Goal: Answer question/provide support: Share knowledge or assist other users

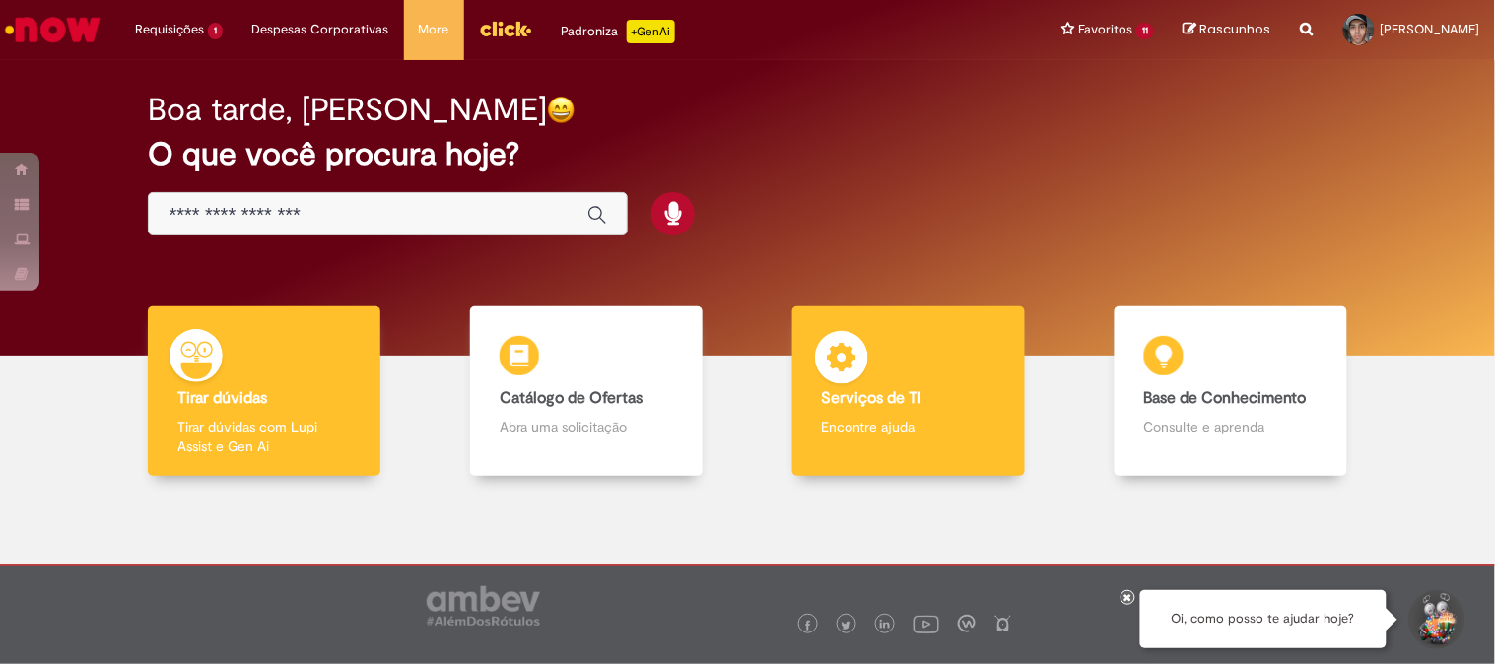
click at [861, 396] on b "Serviços de TI" at bounding box center [872, 398] width 101 height 20
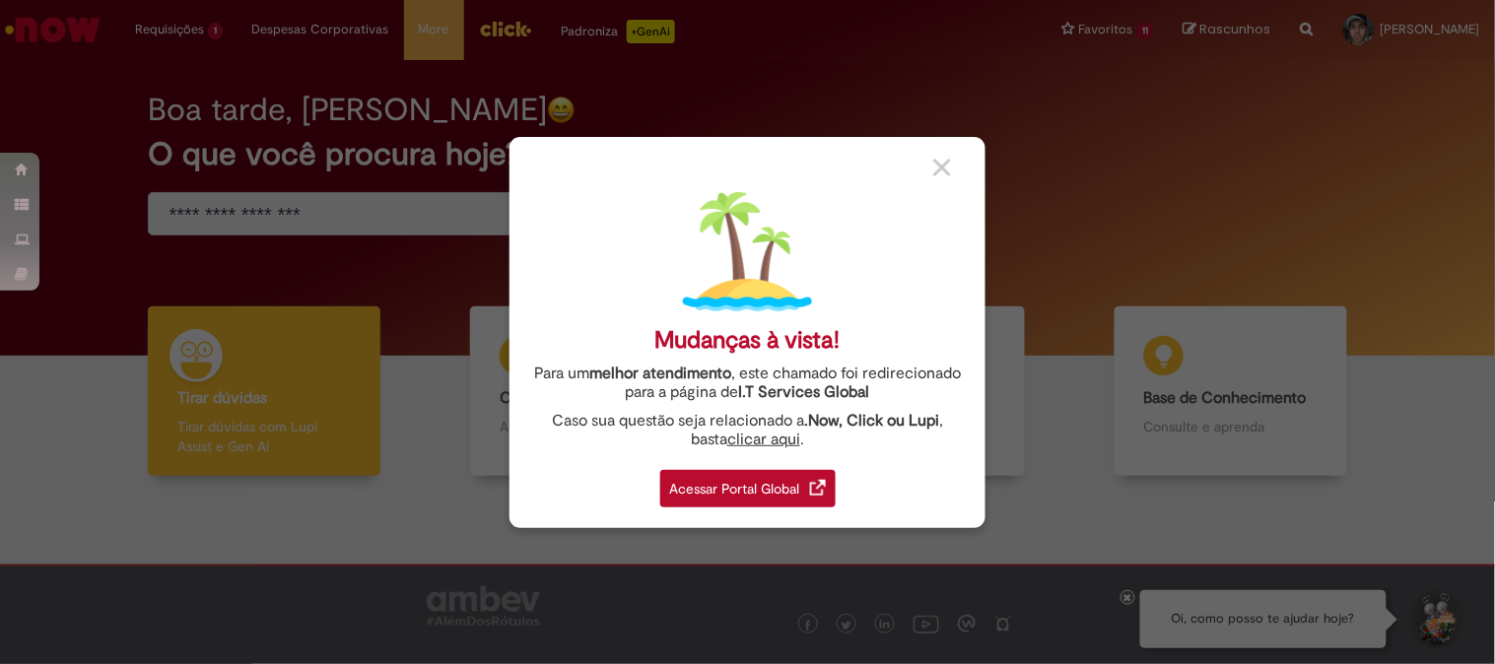
click at [781, 485] on div "Acessar Portal Global" at bounding box center [747, 488] width 175 height 37
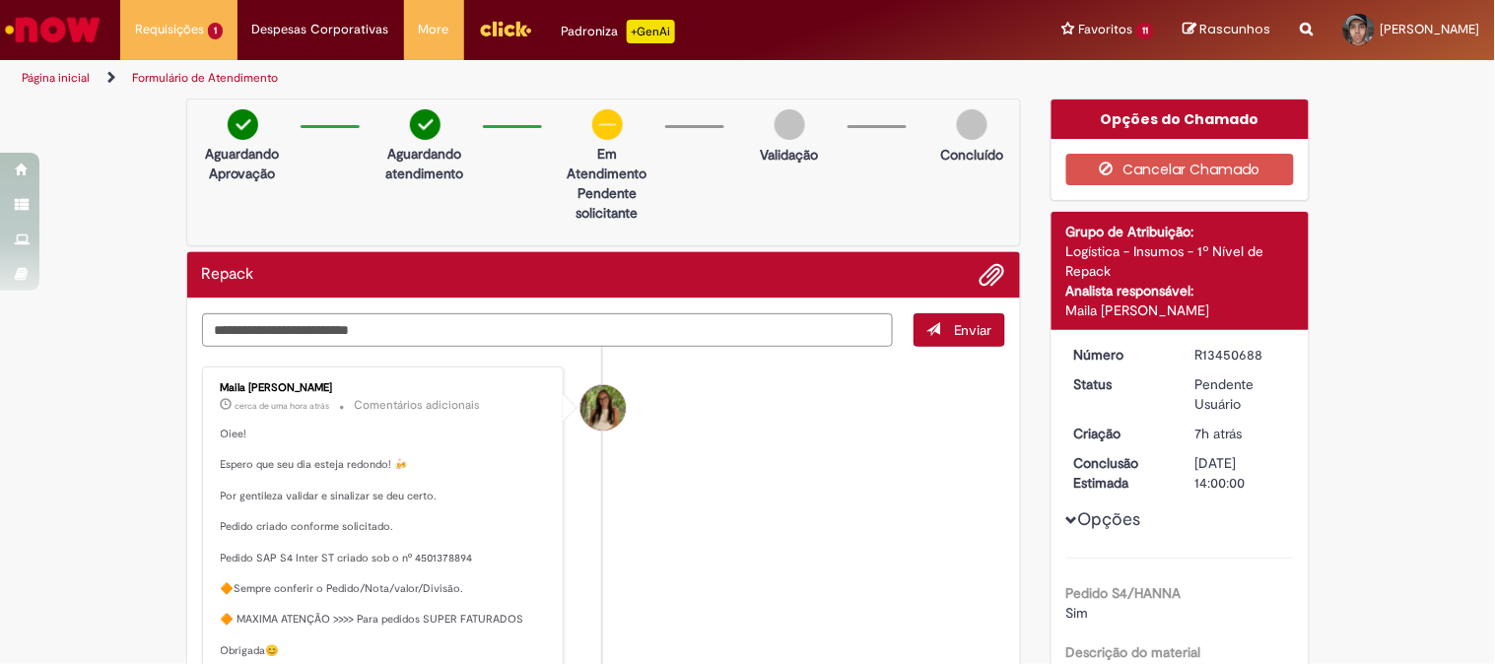
scroll to position [109, 0]
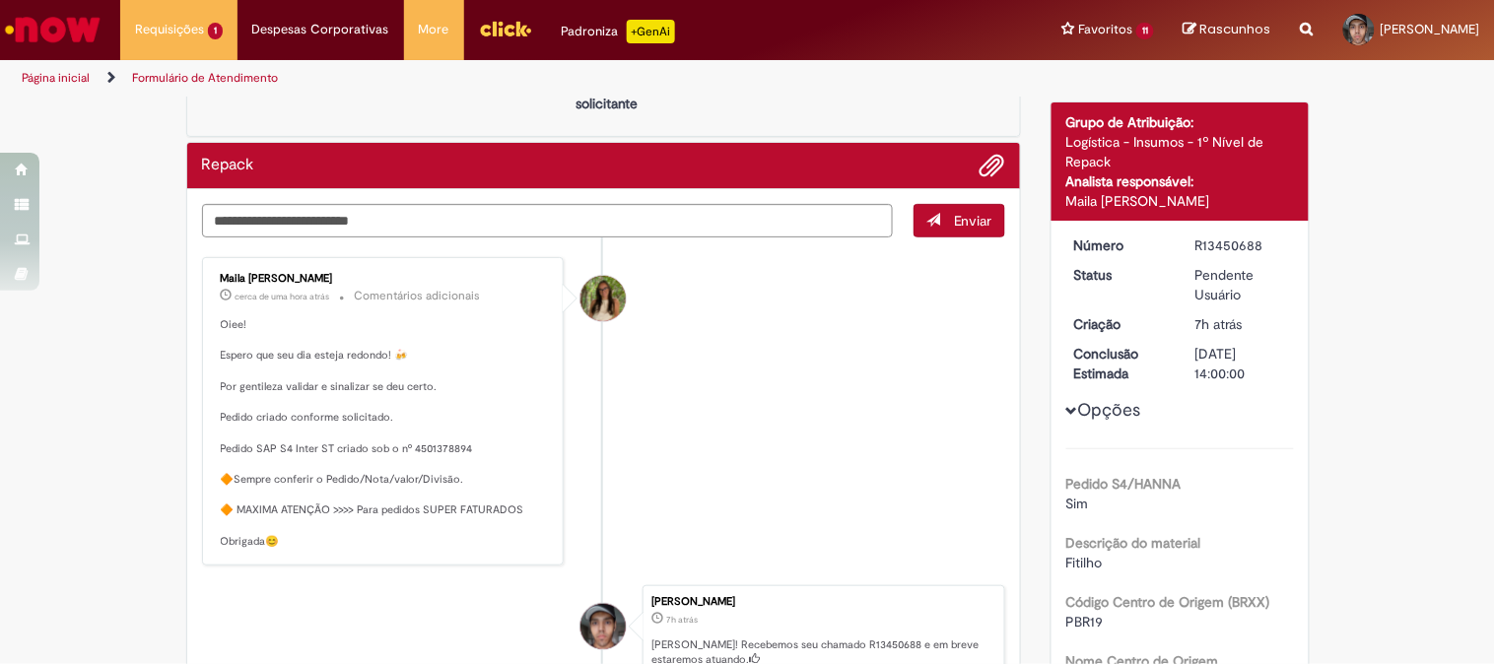
click at [415, 448] on p "Oiee! Espero que seu dia esteja redondo! 🍻 Por gentileza validar e sinalizar se…" at bounding box center [385, 433] width 328 height 233
copy p "501378894"
click at [435, 447] on p "Oiee! Espero que seu dia esteja redondo! 🍻 Por gentileza validar e sinalizar se…" at bounding box center [385, 433] width 328 height 233
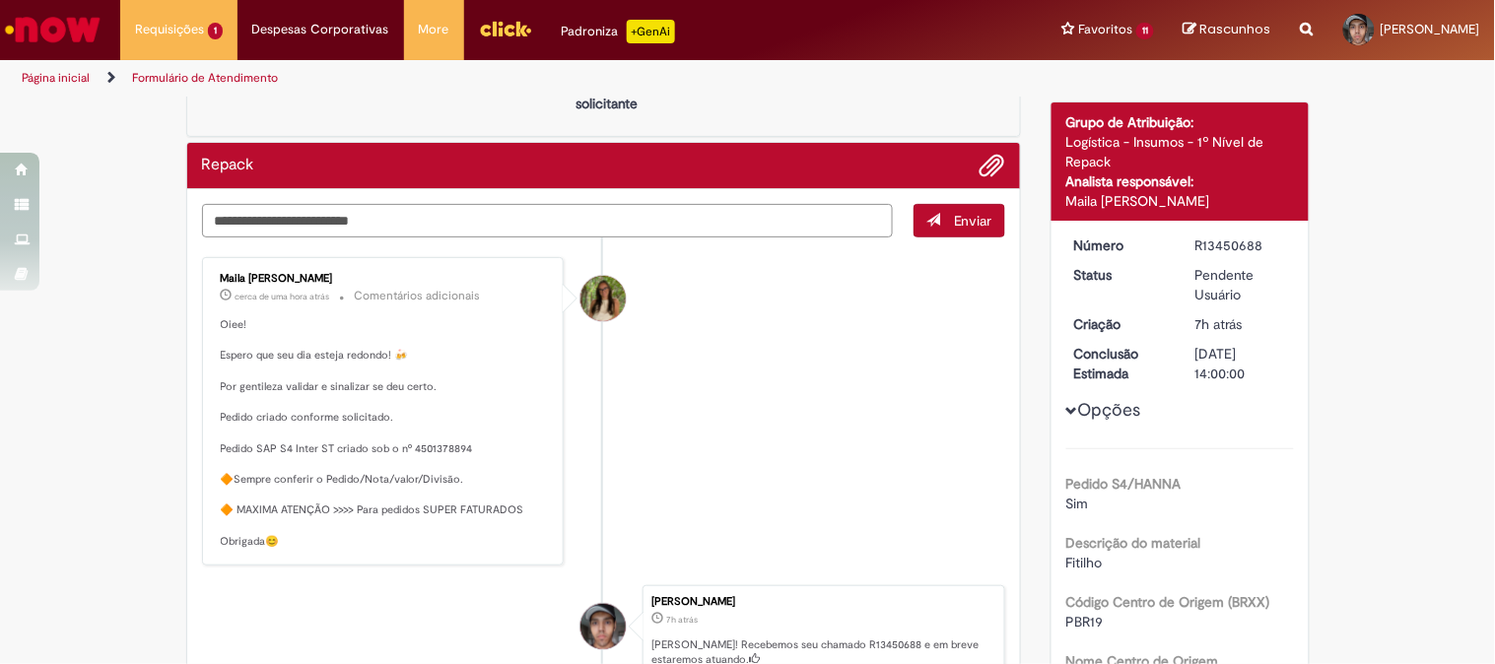
click at [357, 221] on textarea "Digite sua mensagem aqui..." at bounding box center [548, 221] width 692 height 34
type textarea "**********"
